Goal: Task Accomplishment & Management: Complete application form

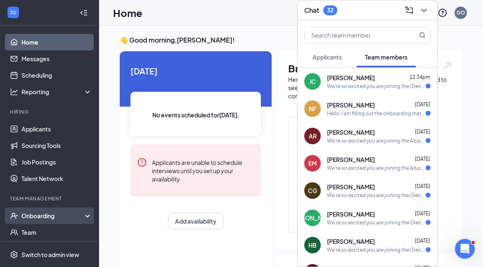
drag, startPoint x: 49, startPoint y: 206, endPoint x: 58, endPoint y: 220, distance: 16.9
click at [58, 220] on li "Team Management Onboarding Team Documents Surveys" at bounding box center [49, 234] width 99 height 78
click at [58, 220] on div "Onboarding" at bounding box center [49, 215] width 99 height 17
click at [55, 238] on link "Overview" at bounding box center [56, 232] width 71 height 17
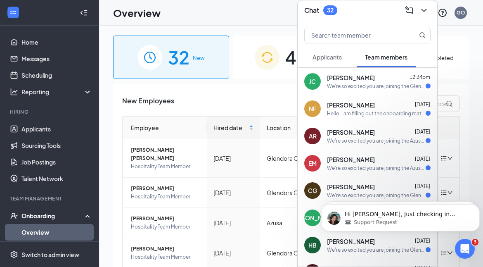
click at [266, 17] on div "Overview GO" at bounding box center [291, 13] width 384 height 26
click at [424, 12] on icon "ChevronDown" at bounding box center [424, 10] width 10 height 10
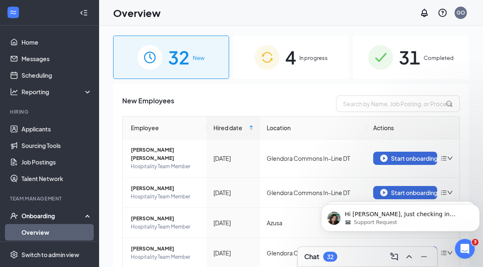
click at [195, 62] on span "New" at bounding box center [199, 58] width 12 height 8
click at [346, 109] on input "text" at bounding box center [398, 103] width 124 height 17
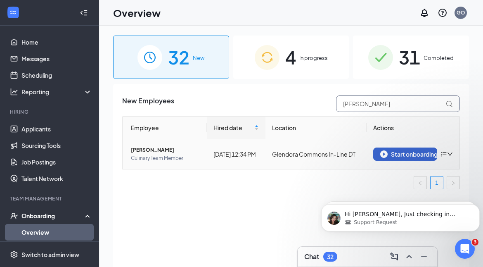
type input "[PERSON_NAME]"
click at [405, 150] on button "Start onboarding" at bounding box center [405, 153] width 64 height 13
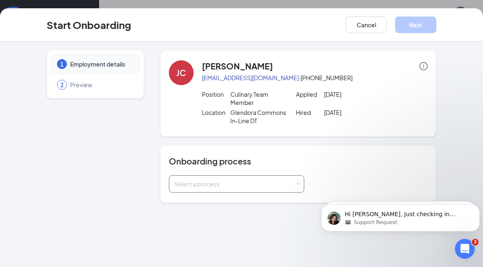
click at [297, 184] on span at bounding box center [299, 184] width 4 height 4
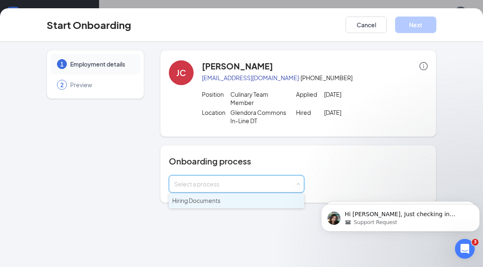
click at [276, 202] on li "Hiring Documents" at bounding box center [237, 200] width 136 height 15
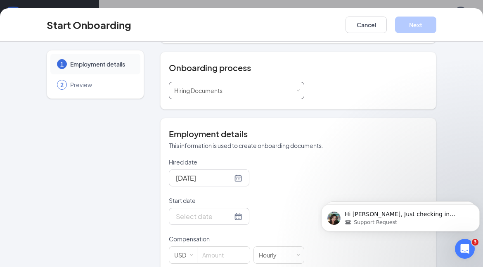
scroll to position [107, 0]
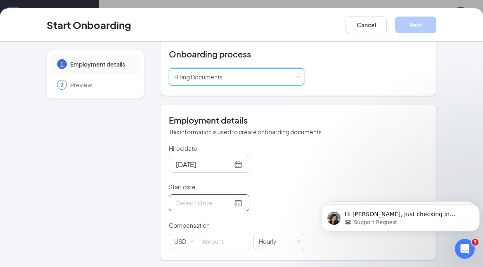
click at [230, 201] on div at bounding box center [209, 202] width 67 height 10
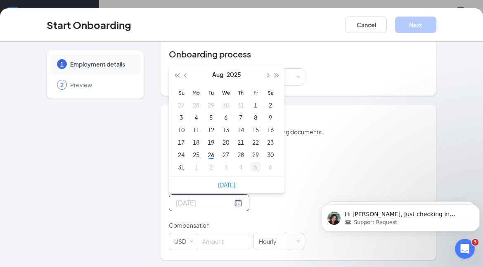
type input "[DATE]"
click at [252, 165] on div "5" at bounding box center [256, 167] width 10 height 10
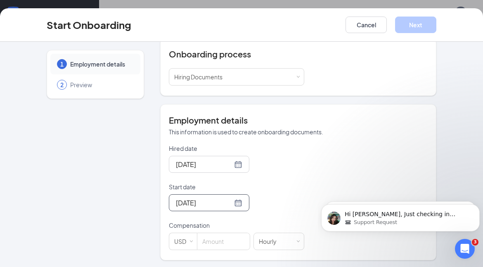
scroll to position [37, 0]
click at [212, 237] on input at bounding box center [223, 241] width 52 height 17
type input "20.5"
click at [420, 21] on button "Next" at bounding box center [415, 25] width 41 height 17
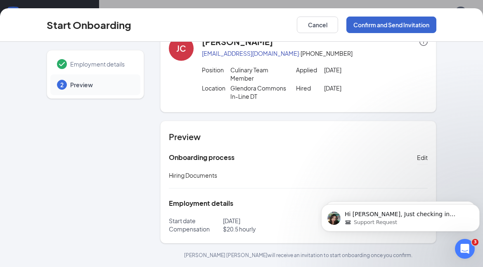
scroll to position [24, 0]
click at [417, 21] on button "Confirm and Send Invitation" at bounding box center [392, 25] width 90 height 17
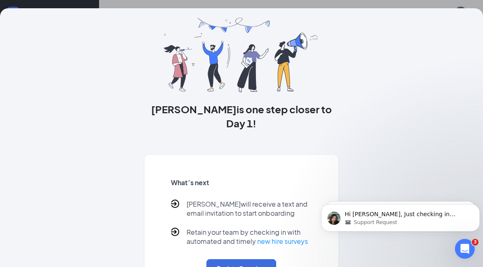
scroll to position [0, 0]
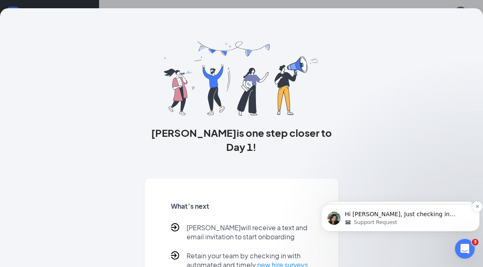
click at [387, 223] on span "Support Request" at bounding box center [375, 222] width 43 height 7
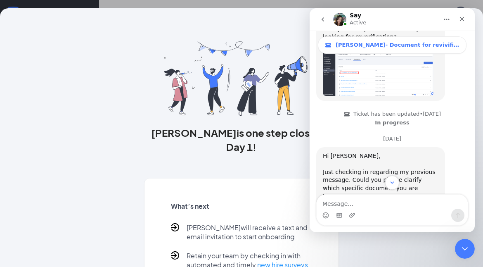
scroll to position [340, 0]
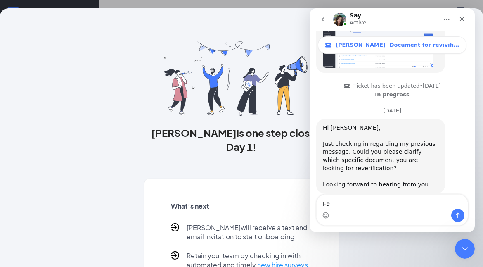
type textarea "I-9"
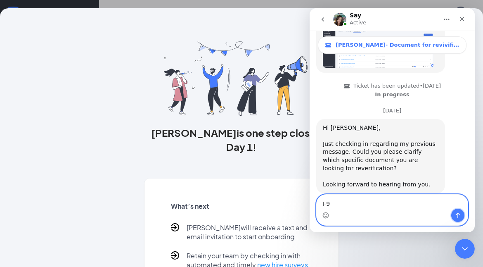
click at [461, 211] on button "Send a message…" at bounding box center [458, 215] width 13 height 13
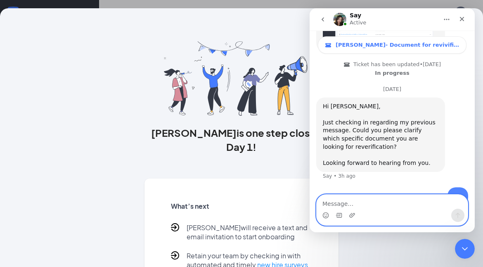
scroll to position [365, 0]
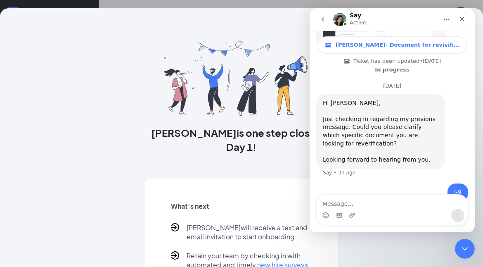
click at [324, 14] on button "go back" at bounding box center [323, 20] width 16 height 16
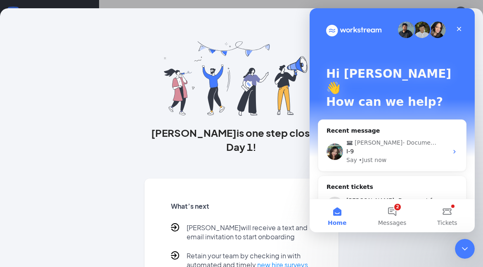
scroll to position [0, 0]
click at [460, 241] on div "Close Intercom Messenger" at bounding box center [464, 248] width 20 height 20
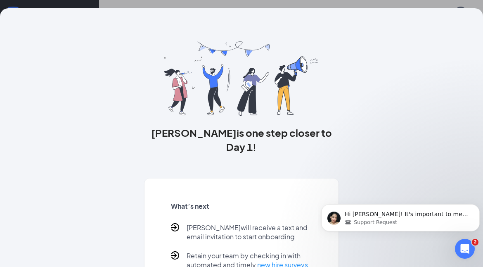
click at [74, 1] on div "[PERSON_NAME] is one step closer to Day 1! What’s next [PERSON_NAME] will recei…" at bounding box center [241, 133] width 483 height 267
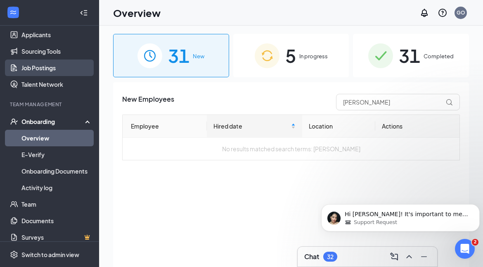
scroll to position [102, 0]
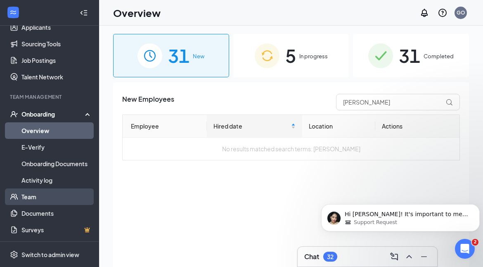
click at [45, 192] on link "Team" at bounding box center [56, 196] width 71 height 17
